Goal: Information Seeking & Learning: Compare options

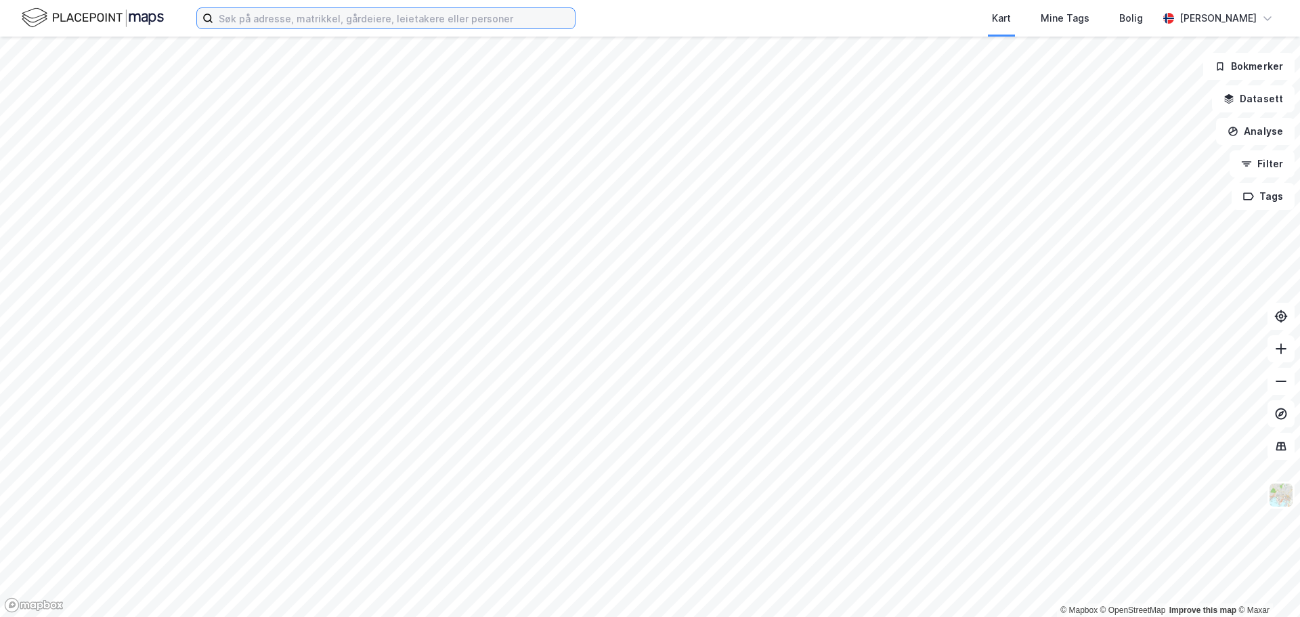
click at [274, 13] on input at bounding box center [394, 18] width 362 height 20
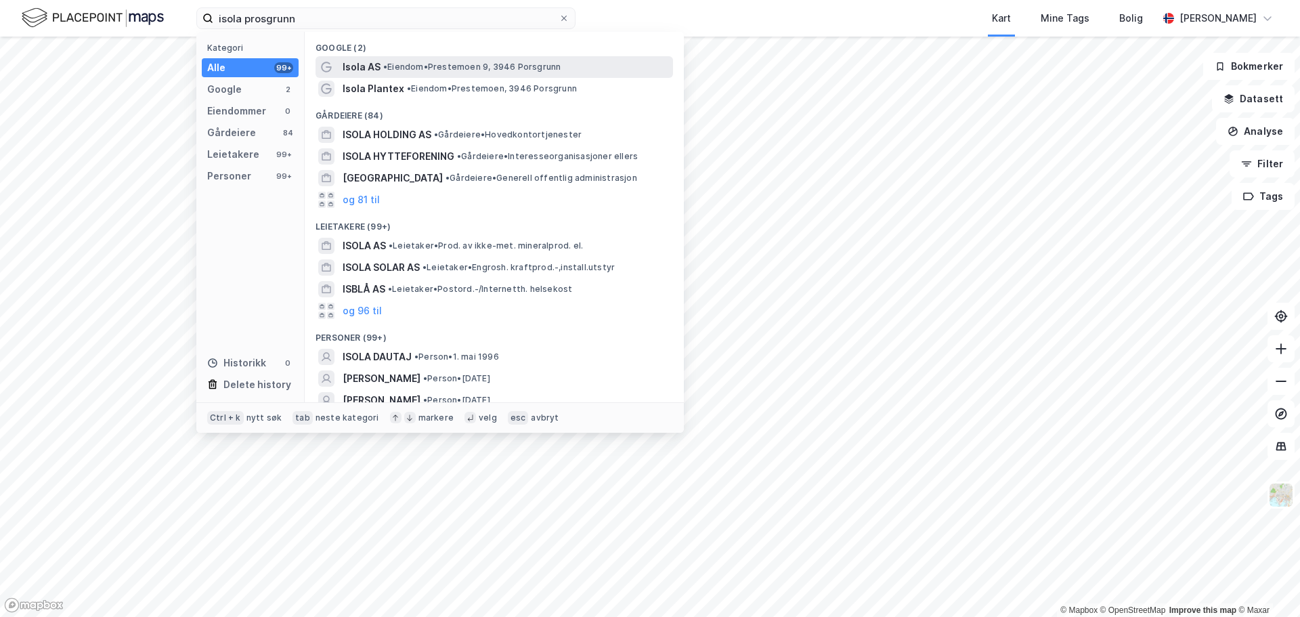
click at [480, 72] on div "Isola AS • Eiendom • Prestemoen 9, 3946 Porsgrunn" at bounding box center [507, 67] width 328 height 16
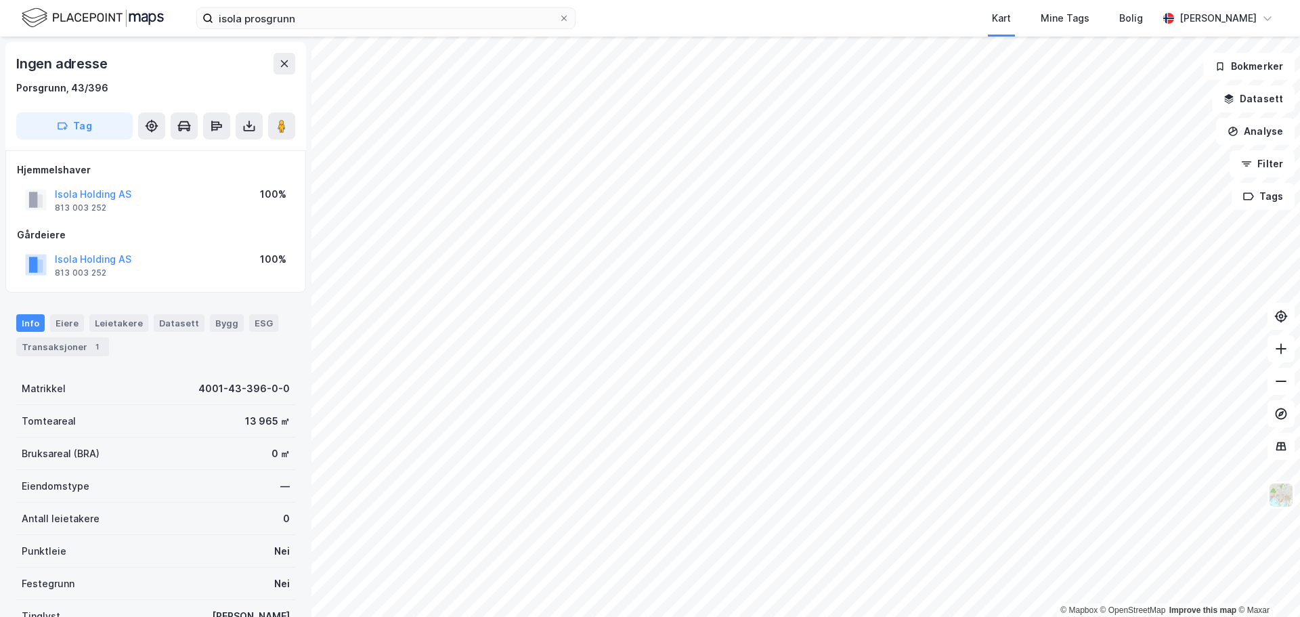
scroll to position [119, 0]
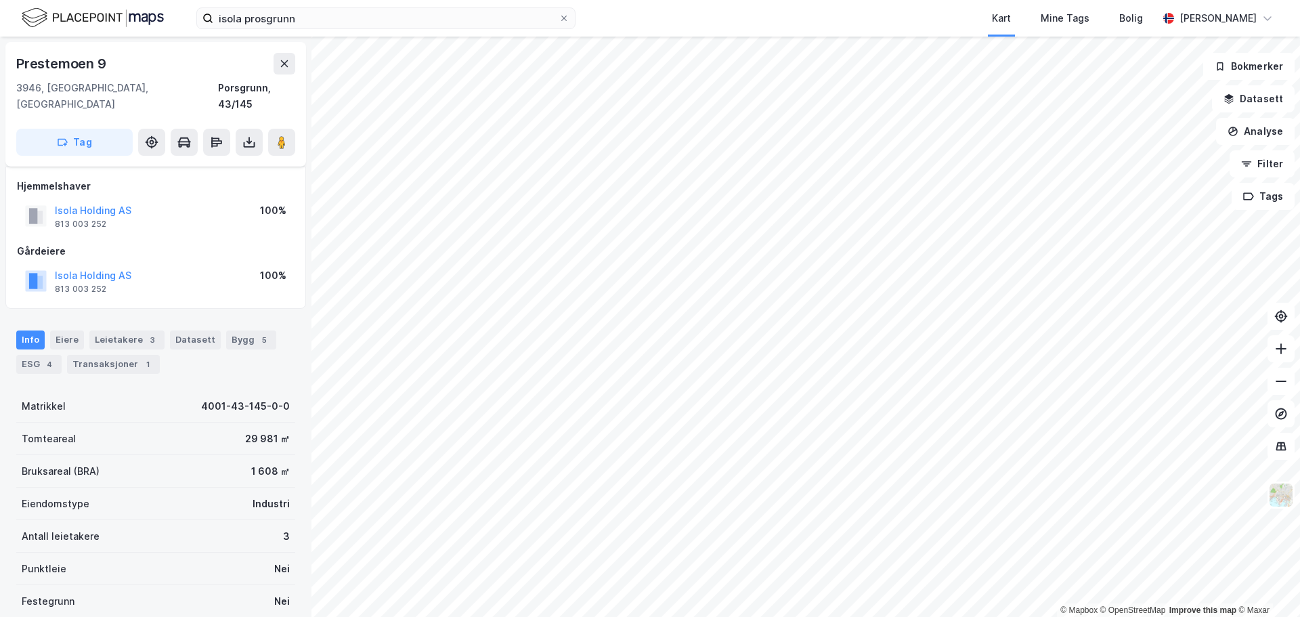
scroll to position [119, 0]
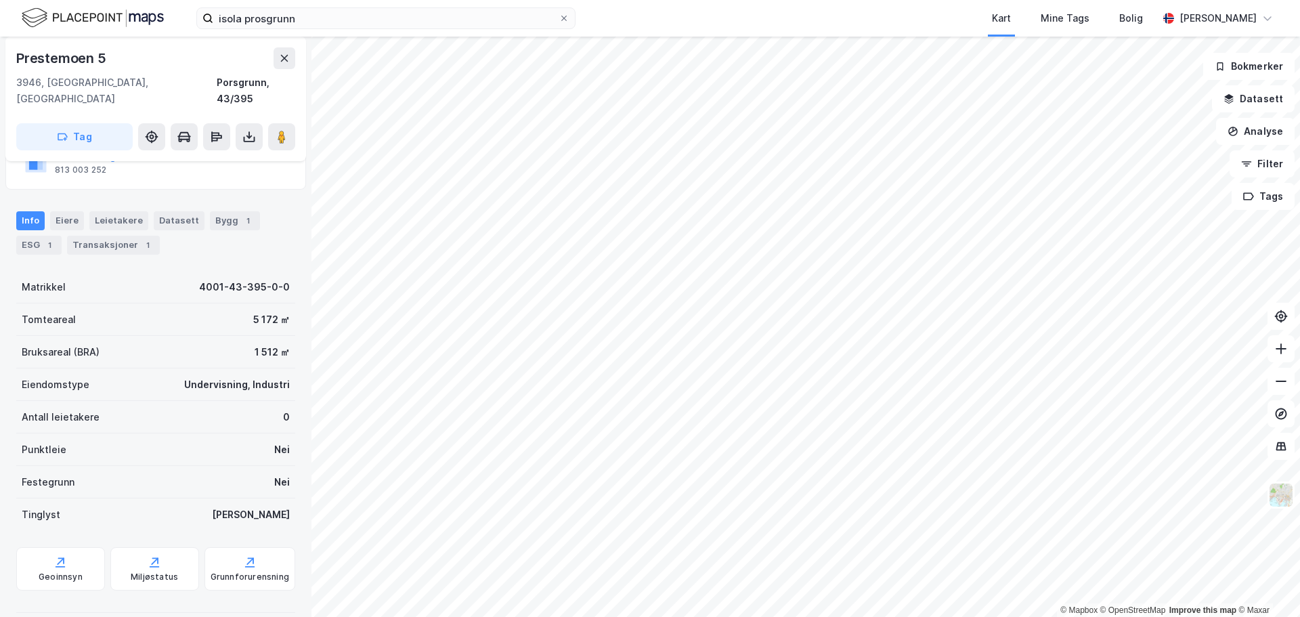
scroll to position [119, 0]
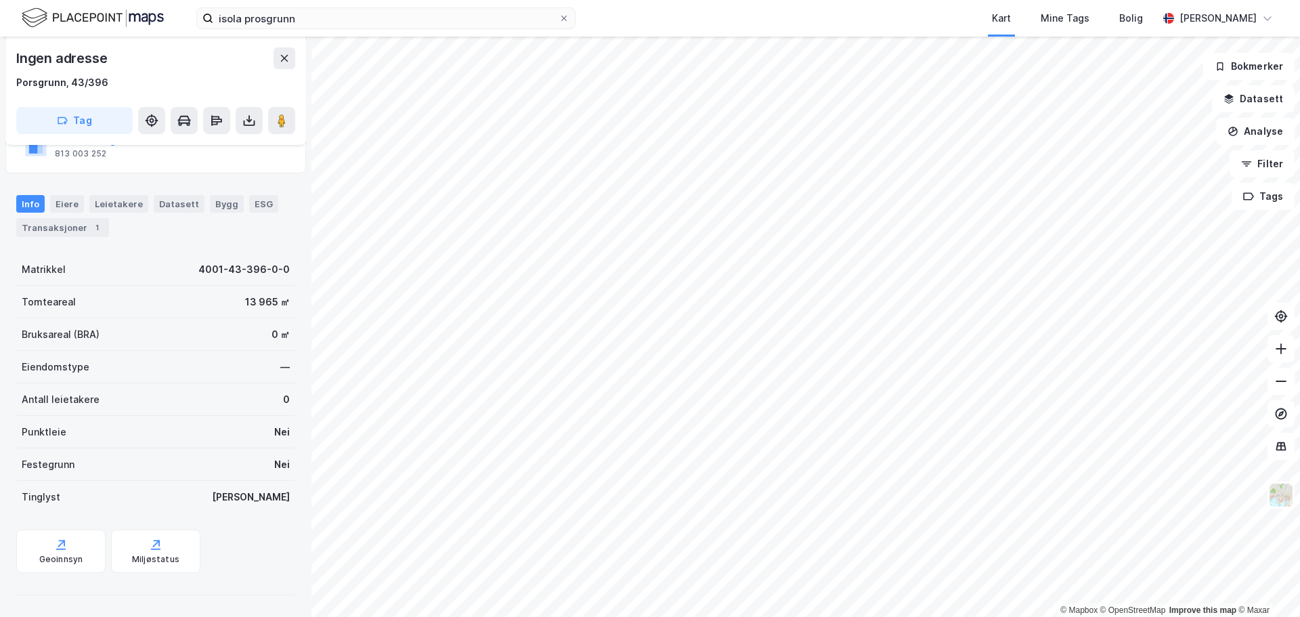
scroll to position [119, 0]
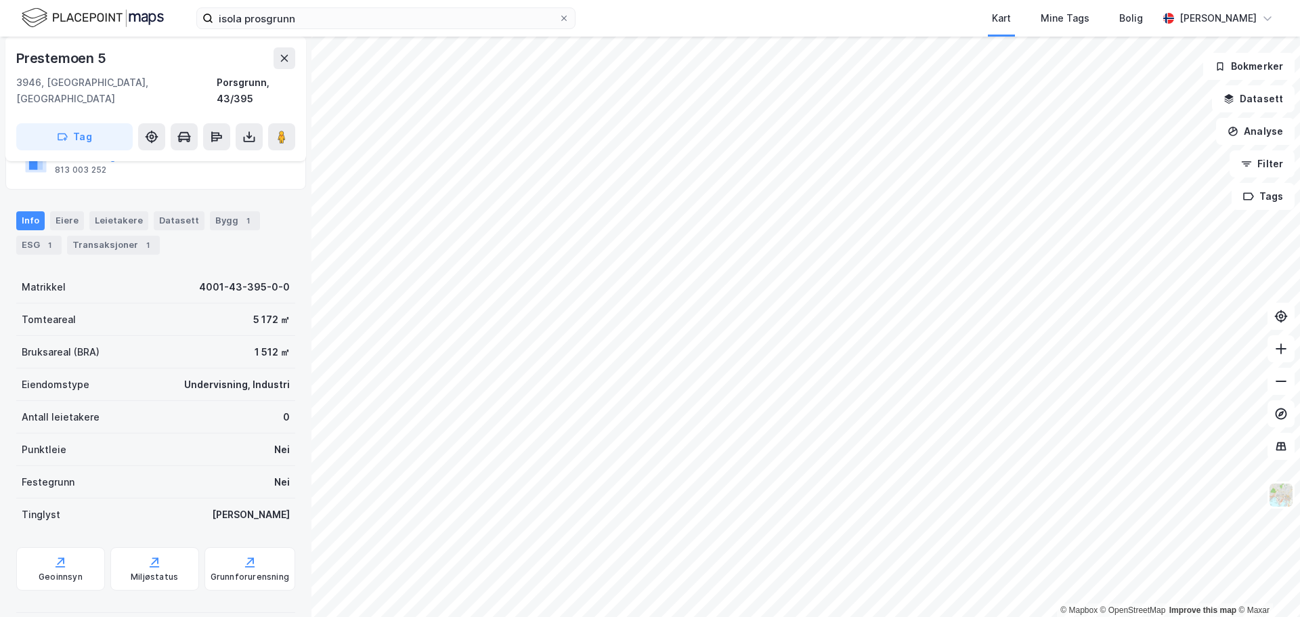
scroll to position [119, 0]
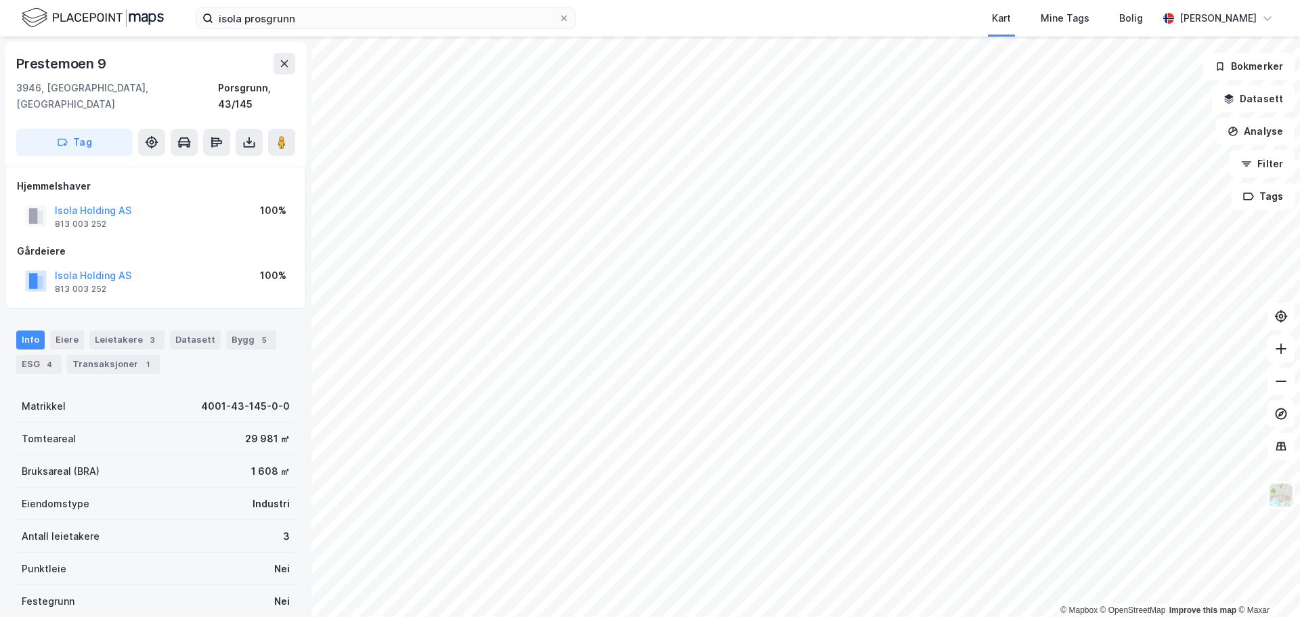
scroll to position [1, 0]
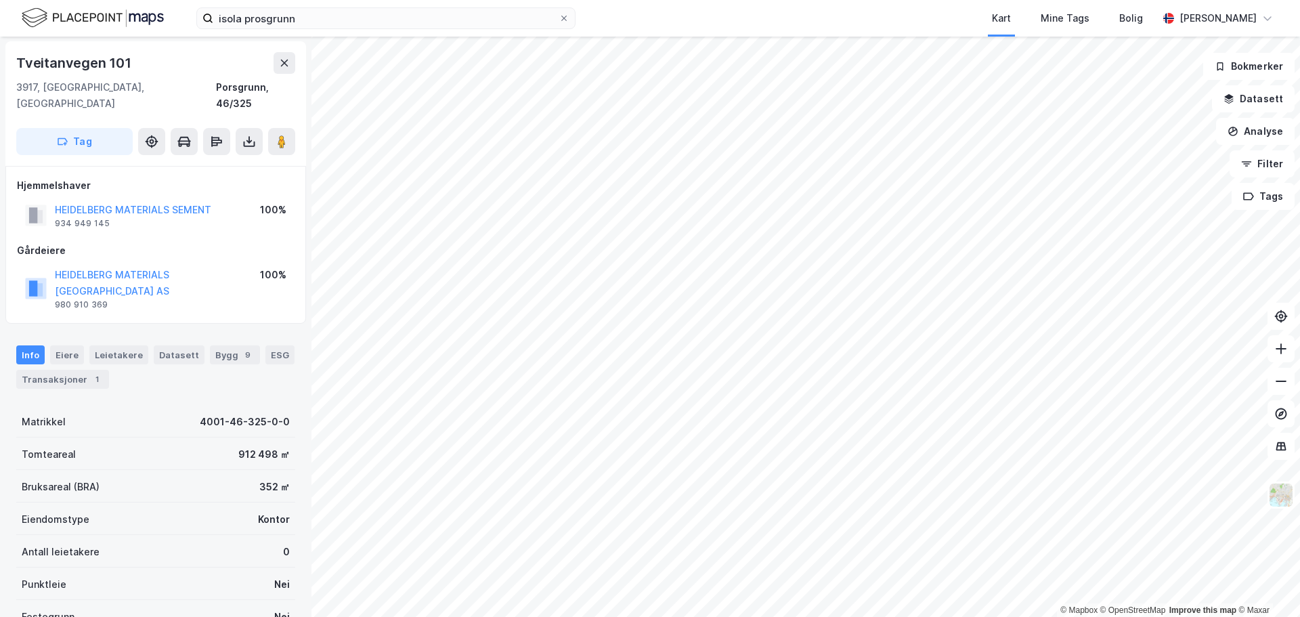
scroll to position [1, 0]
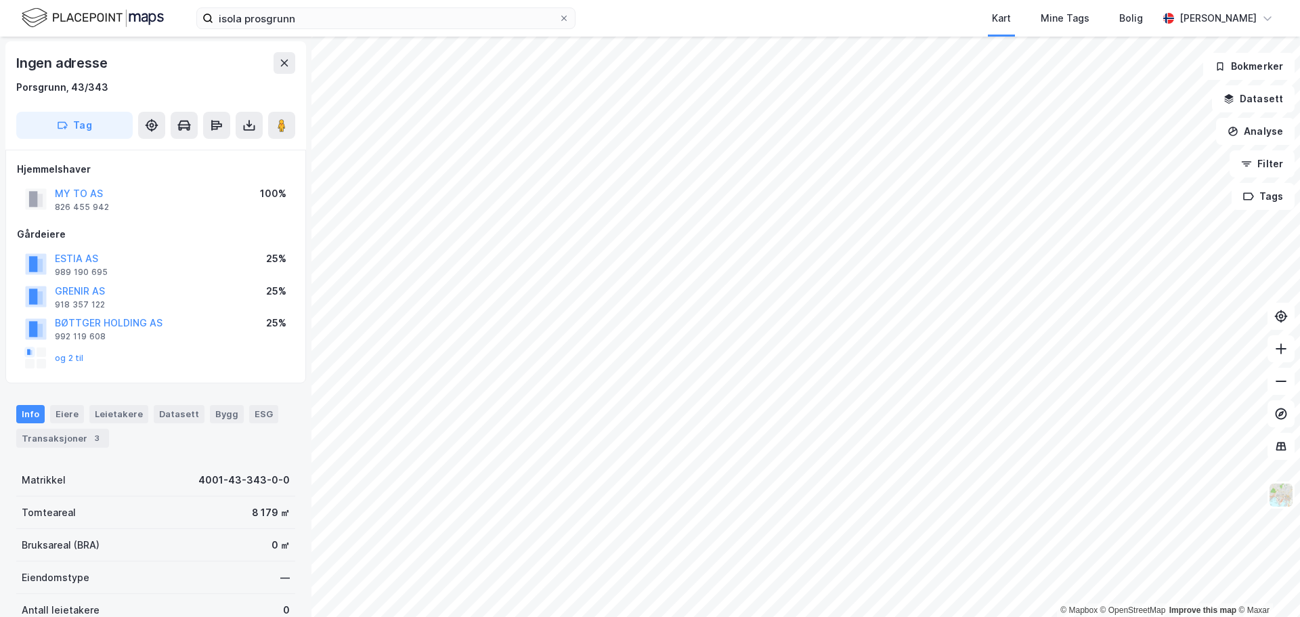
scroll to position [1, 0]
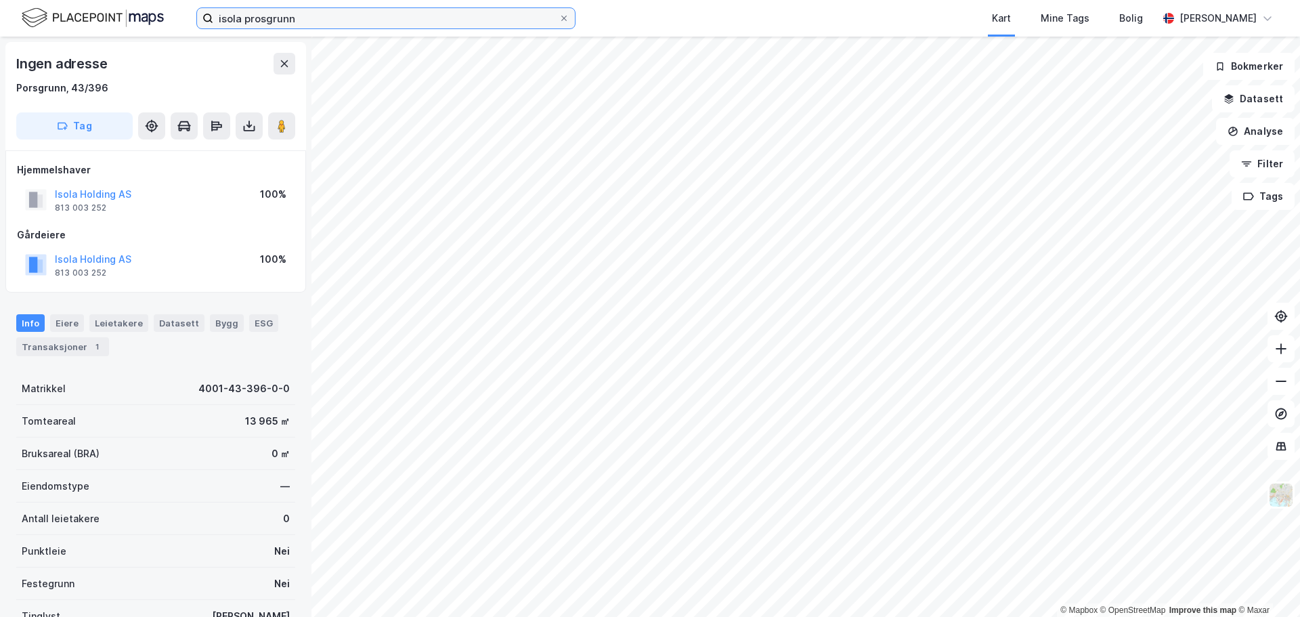
click at [299, 20] on input "isola prosgrunn" at bounding box center [385, 18] width 345 height 20
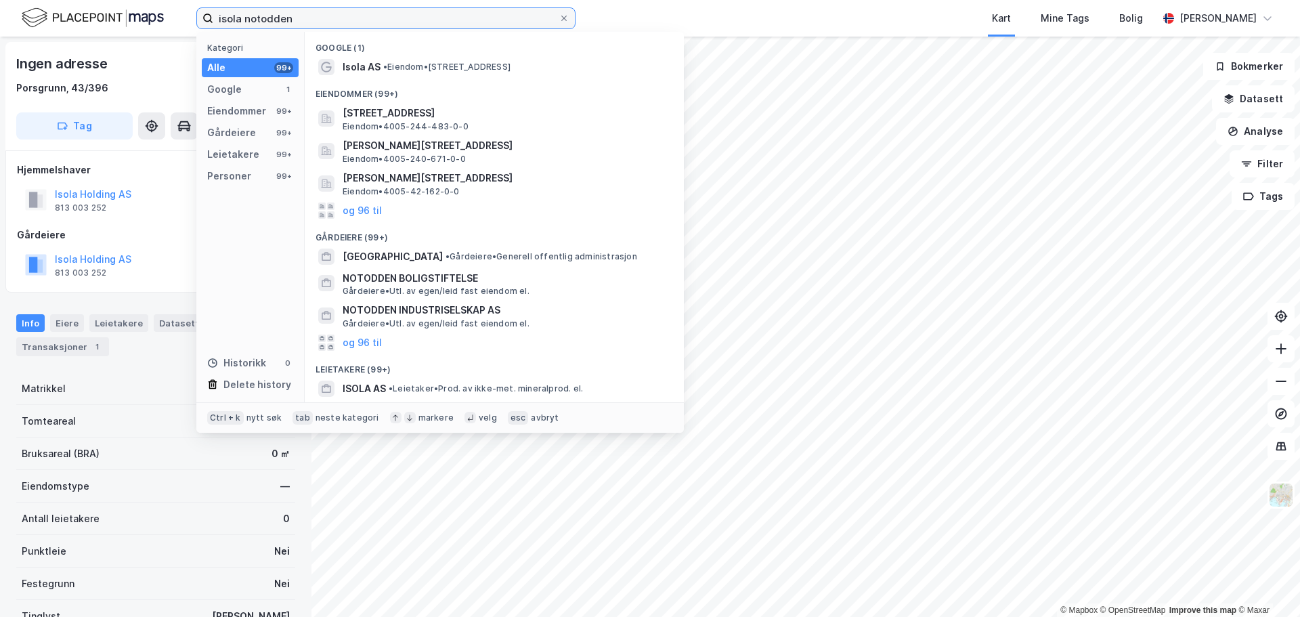
type input "isola notodden"
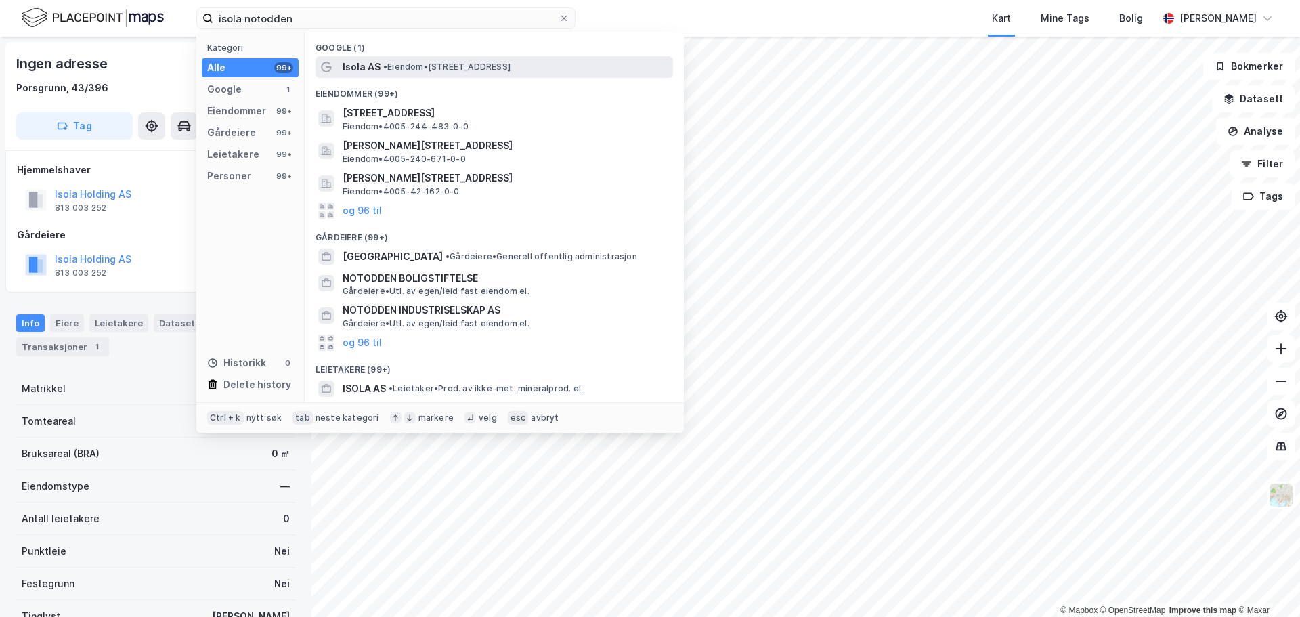
click at [483, 64] on span "• Eiendom • [STREET_ADDRESS]" at bounding box center [446, 67] width 127 height 11
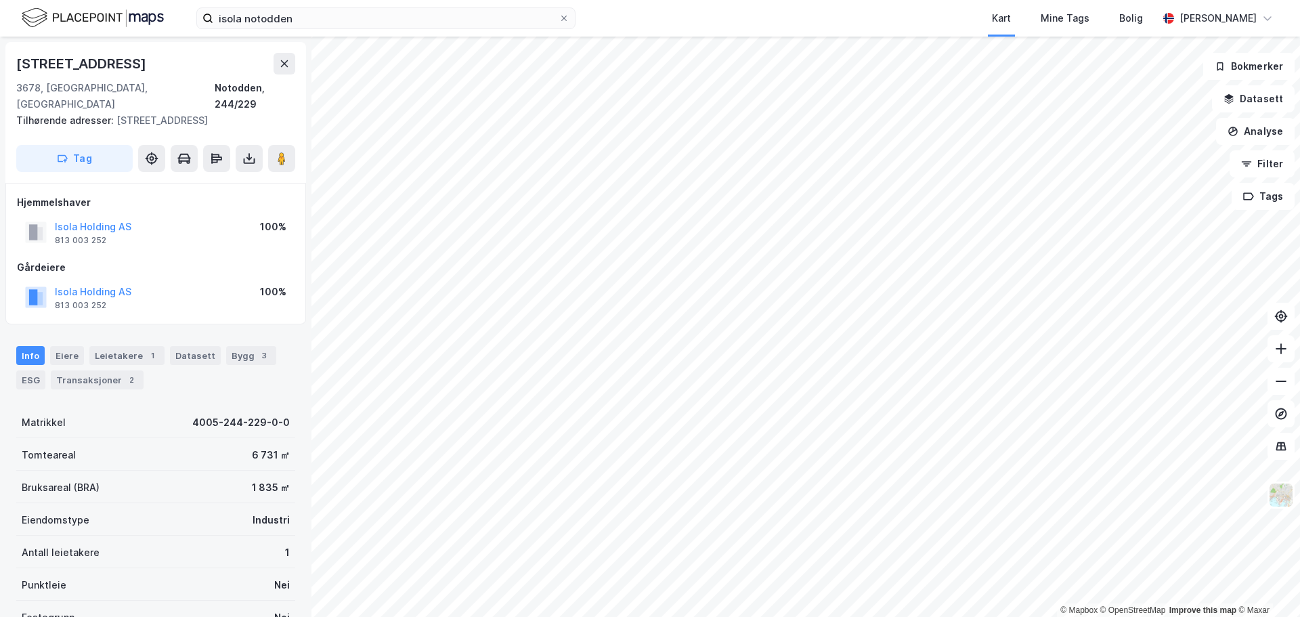
scroll to position [1, 0]
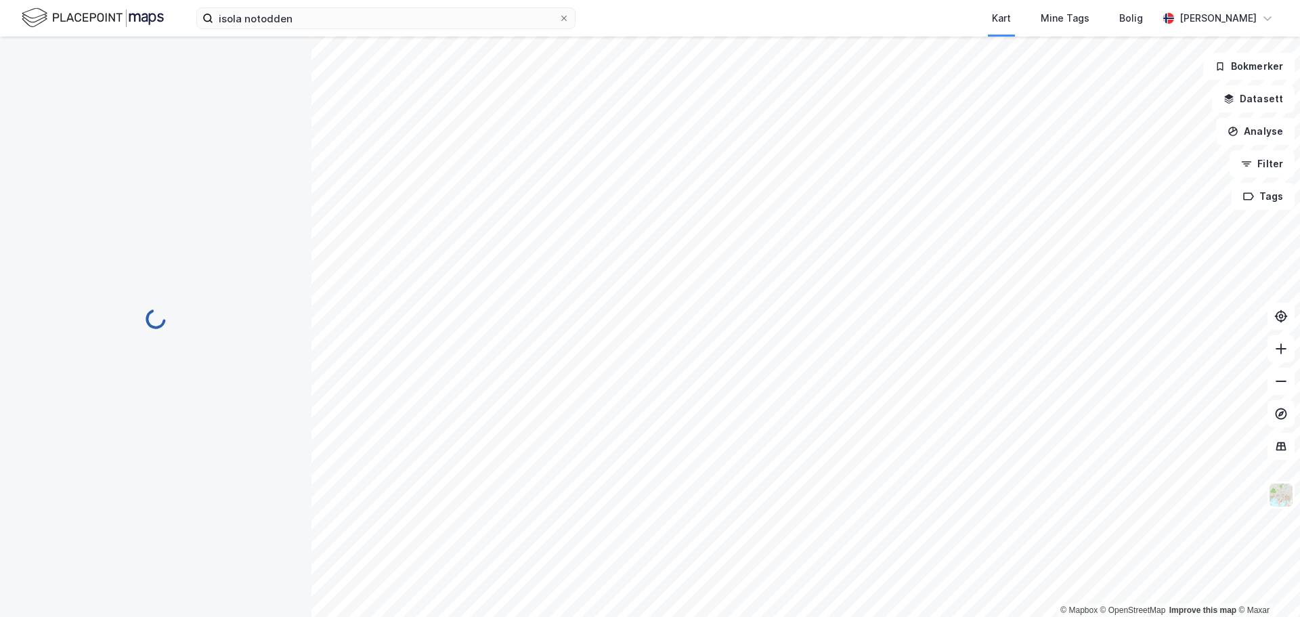
scroll to position [1, 0]
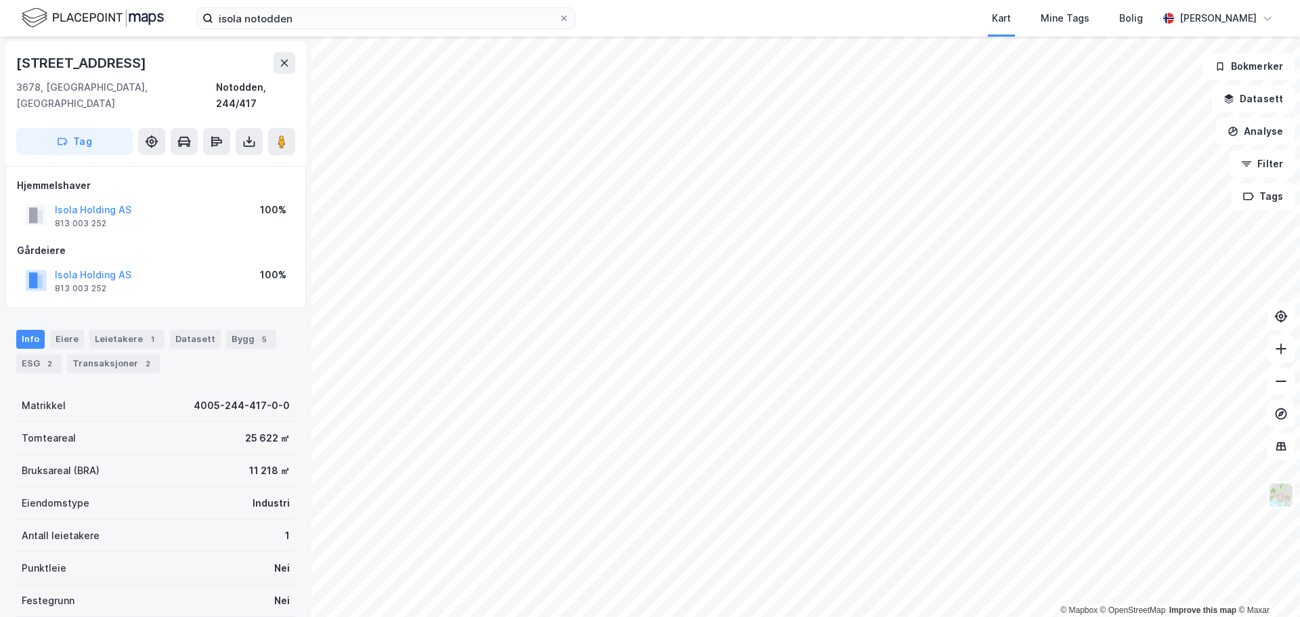
scroll to position [1, 0]
